Goal: Task Accomplishment & Management: Manage account settings

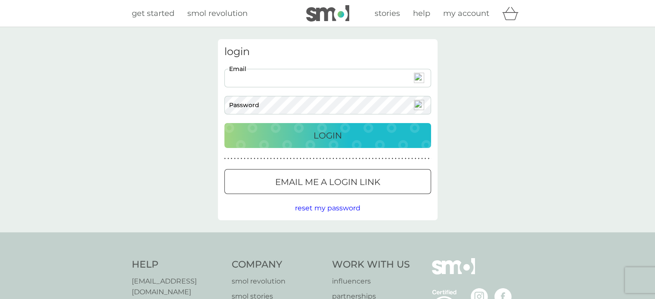
click at [419, 81] on img at bounding box center [419, 78] width 10 height 10
click at [420, 79] on span "1" at bounding box center [422, 81] width 6 height 7
type input "[EMAIL_ADDRESS][DOMAIN_NAME]"
click at [329, 131] on p "Login" at bounding box center [328, 136] width 28 height 14
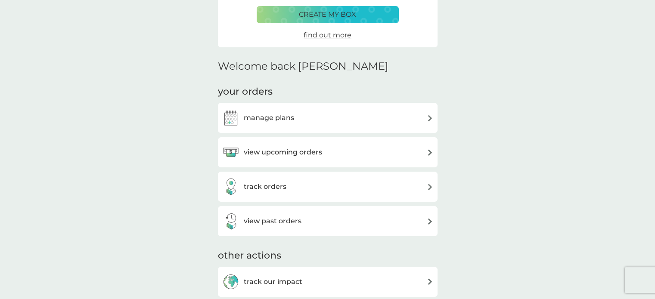
scroll to position [190, 0]
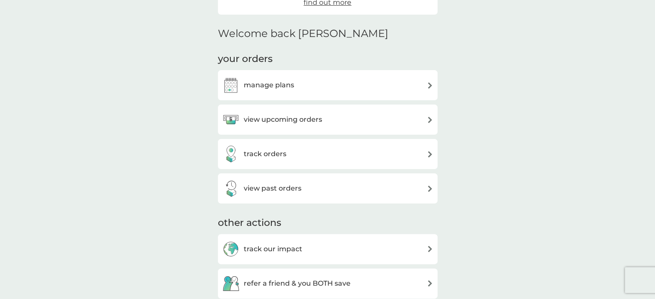
click at [301, 119] on h3 "view upcoming orders" at bounding box center [283, 119] width 78 height 11
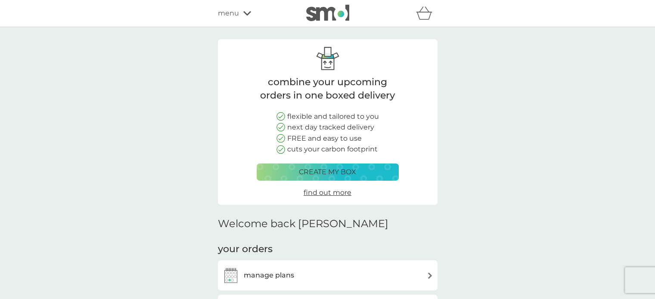
scroll to position [190, 0]
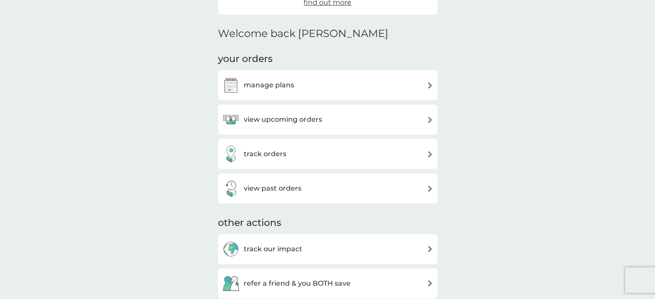
click at [269, 156] on h3 "track orders" at bounding box center [265, 154] width 43 height 11
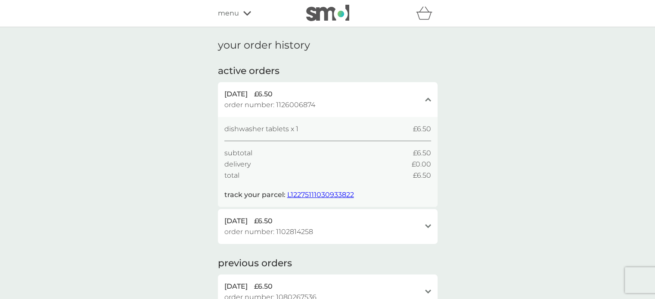
click at [238, 15] on span "menu" at bounding box center [228, 13] width 21 height 11
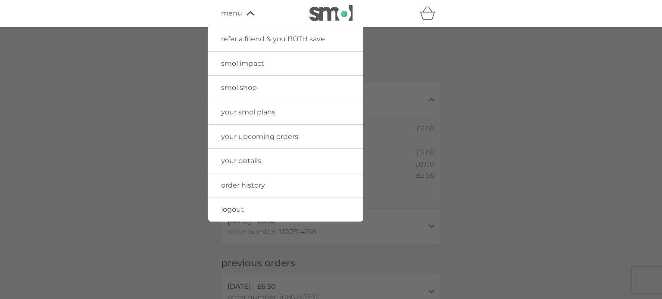
click at [241, 112] on span "your smol plans" at bounding box center [248, 112] width 54 height 8
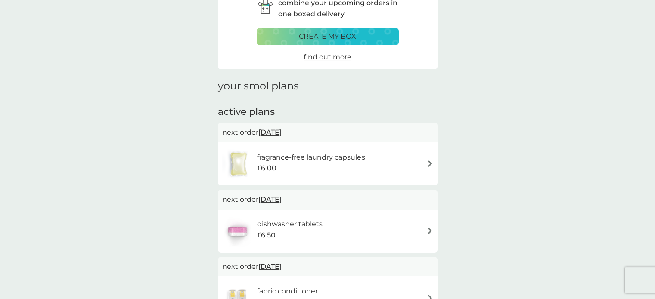
scroll to position [52, 0]
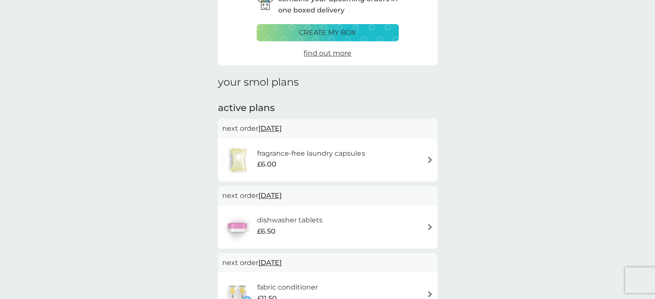
click at [278, 127] on span "20 Oct 2025" at bounding box center [269, 128] width 23 height 17
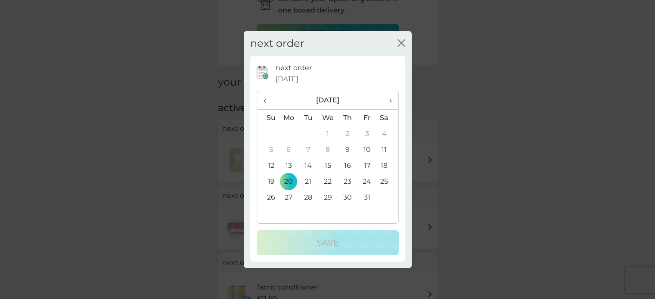
click at [401, 43] on icon "close" at bounding box center [402, 43] width 3 height 7
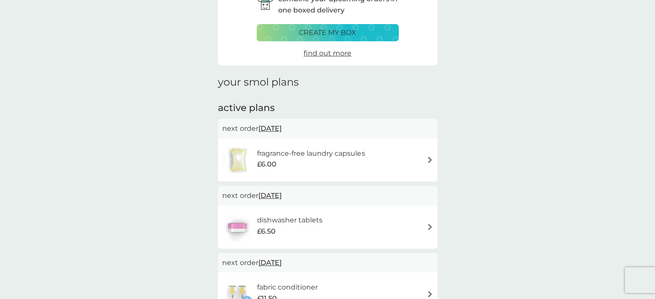
click at [428, 159] on img at bounding box center [430, 160] width 6 height 6
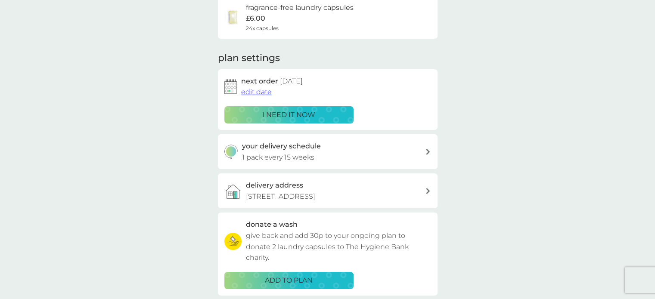
scroll to position [78, 0]
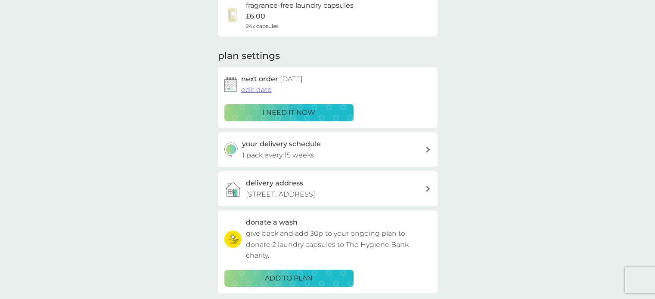
click at [298, 111] on p "i need it now" at bounding box center [288, 112] width 53 height 11
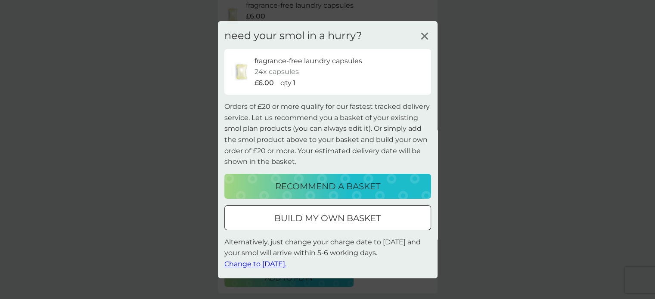
click at [267, 264] on span "Change to tomorrow." at bounding box center [255, 264] width 62 height 8
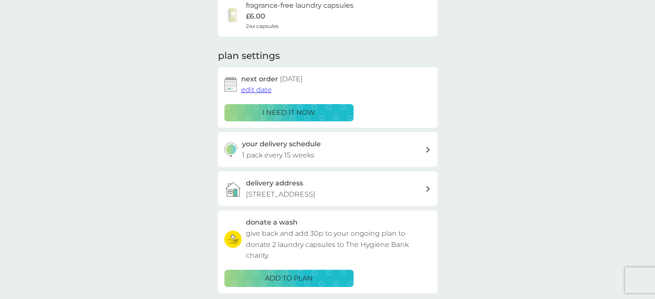
scroll to position [0, 0]
